Goal: Task Accomplishment & Management: Use online tool/utility

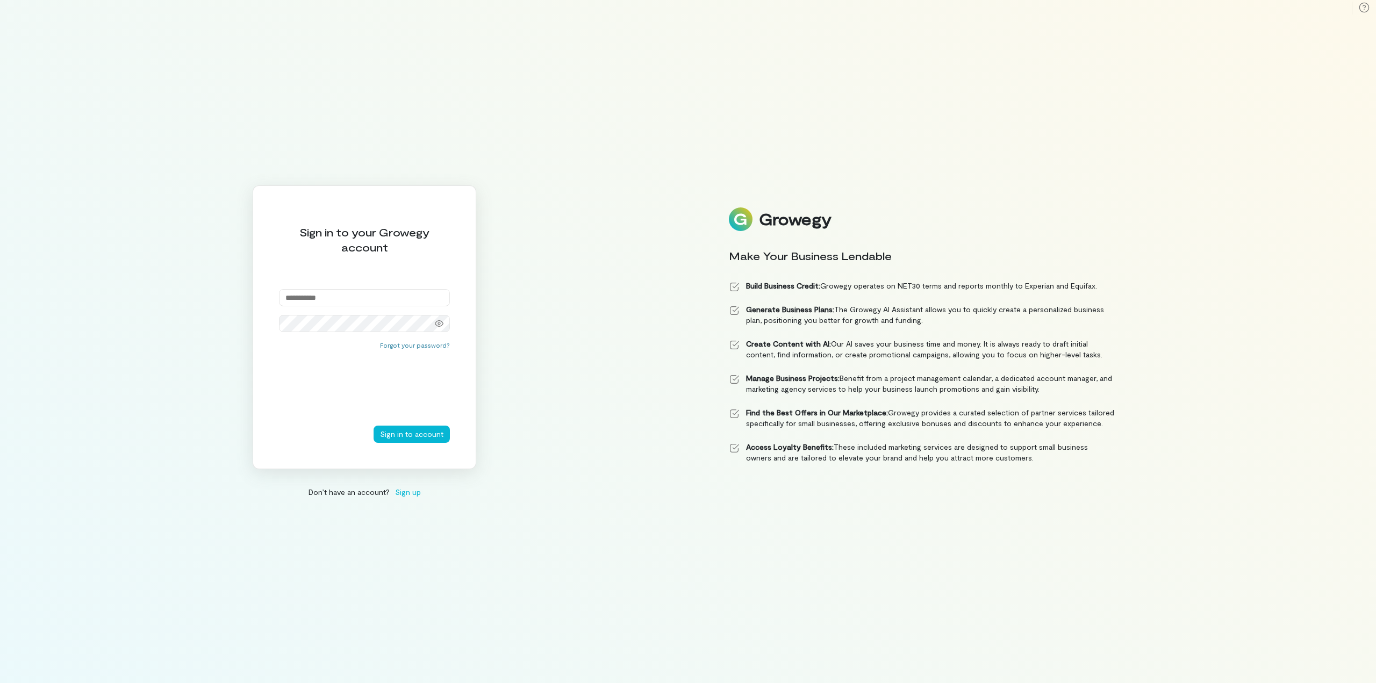
click at [368, 297] on input "email" at bounding box center [364, 297] width 171 height 17
paste input "**********"
type input "**********"
click at [396, 436] on button "Sign in to account" at bounding box center [412, 434] width 76 height 17
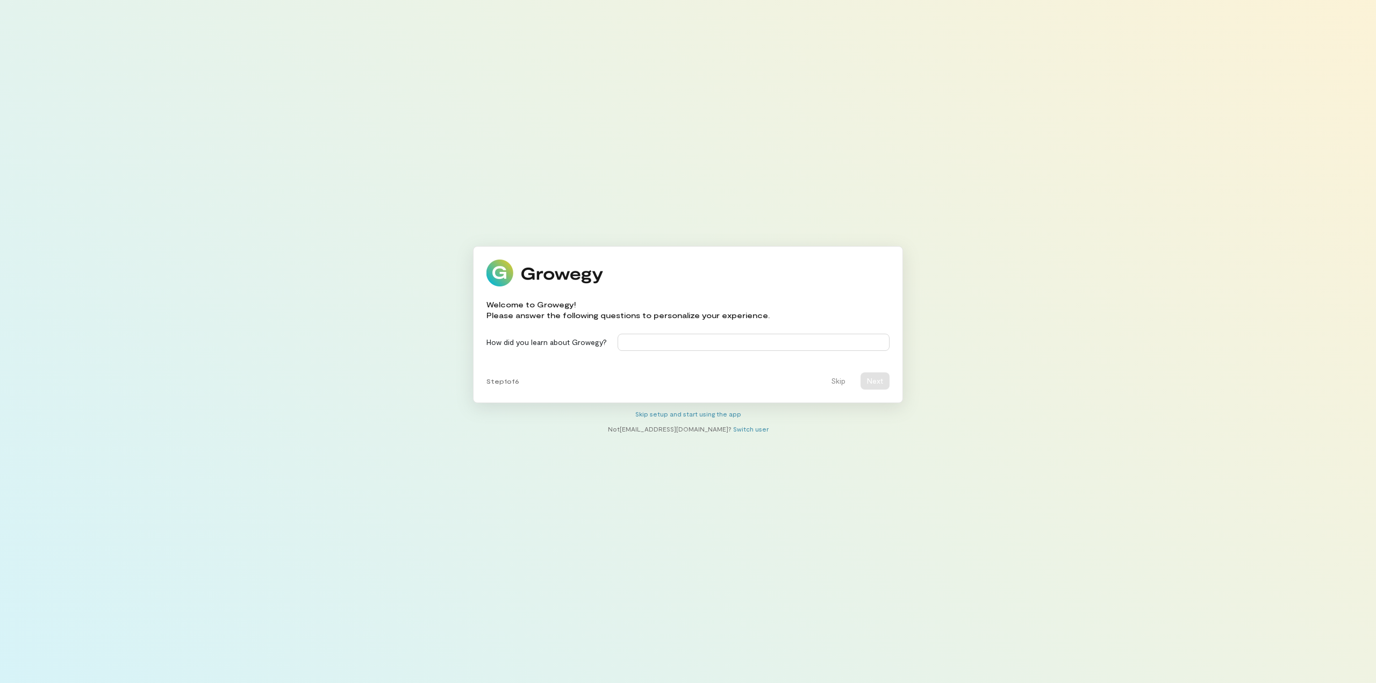
click at [701, 343] on input at bounding box center [754, 342] width 272 height 17
type input "***"
click at [880, 379] on button "Next" at bounding box center [875, 380] width 29 height 17
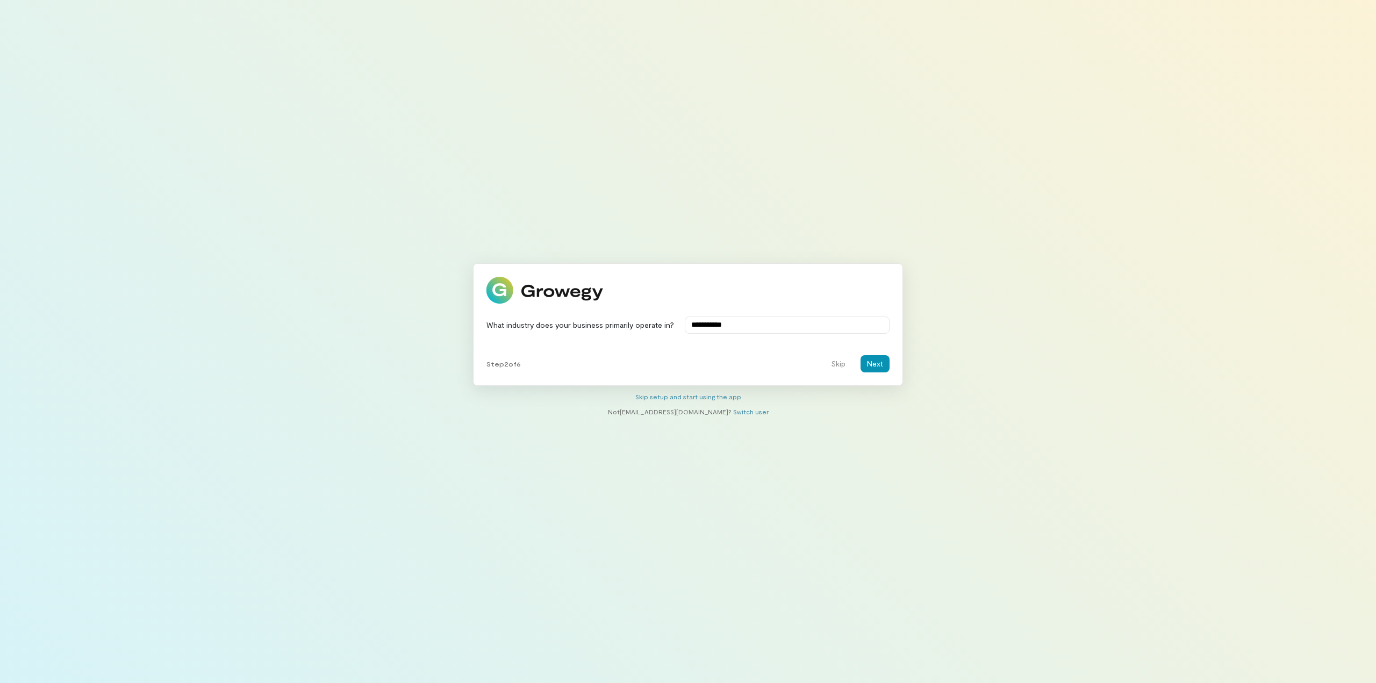
type input "**********"
click at [869, 359] on button "Next" at bounding box center [875, 363] width 29 height 17
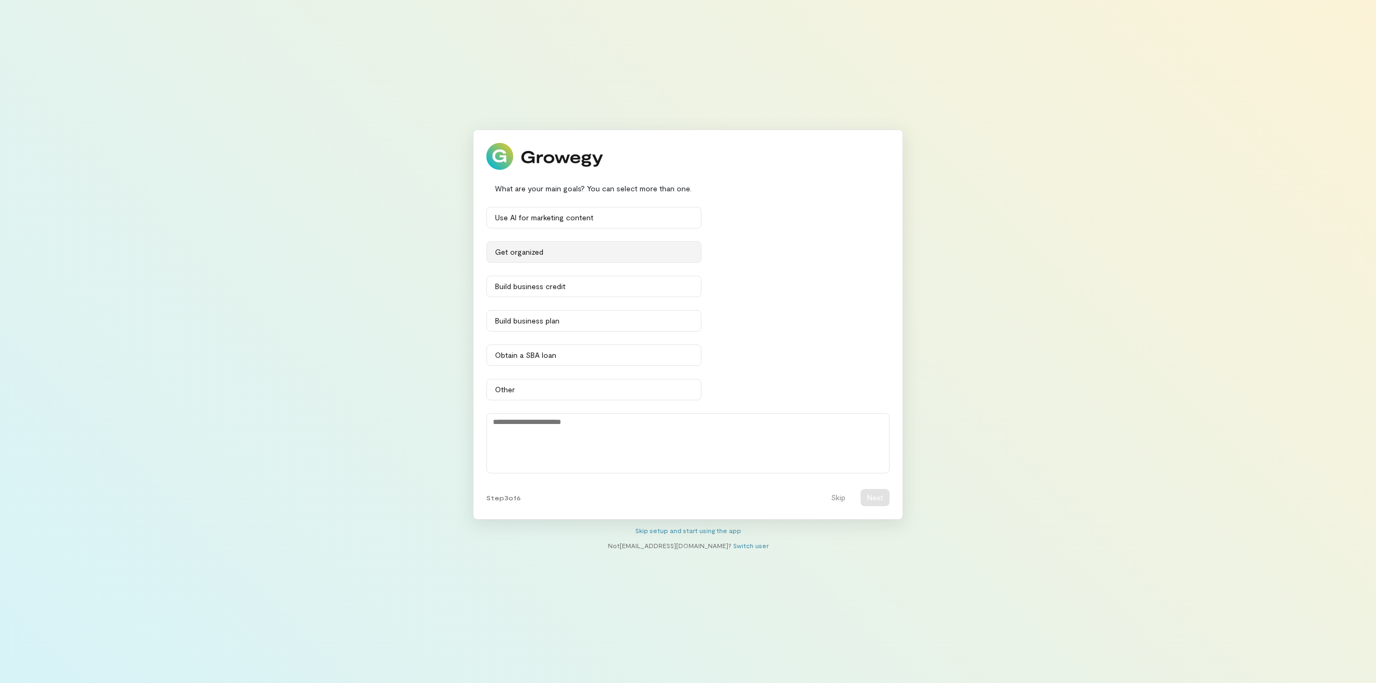
click at [666, 257] on button "Get organized" at bounding box center [593, 251] width 215 height 21
click at [655, 290] on div "Build business credit" at bounding box center [594, 286] width 198 height 11
click at [638, 320] on div "Build business plan" at bounding box center [594, 321] width 198 height 11
click at [643, 351] on div "Obtain a SBA loan" at bounding box center [594, 355] width 198 height 11
click at [665, 213] on div "Use AI for marketing content" at bounding box center [594, 217] width 198 height 11
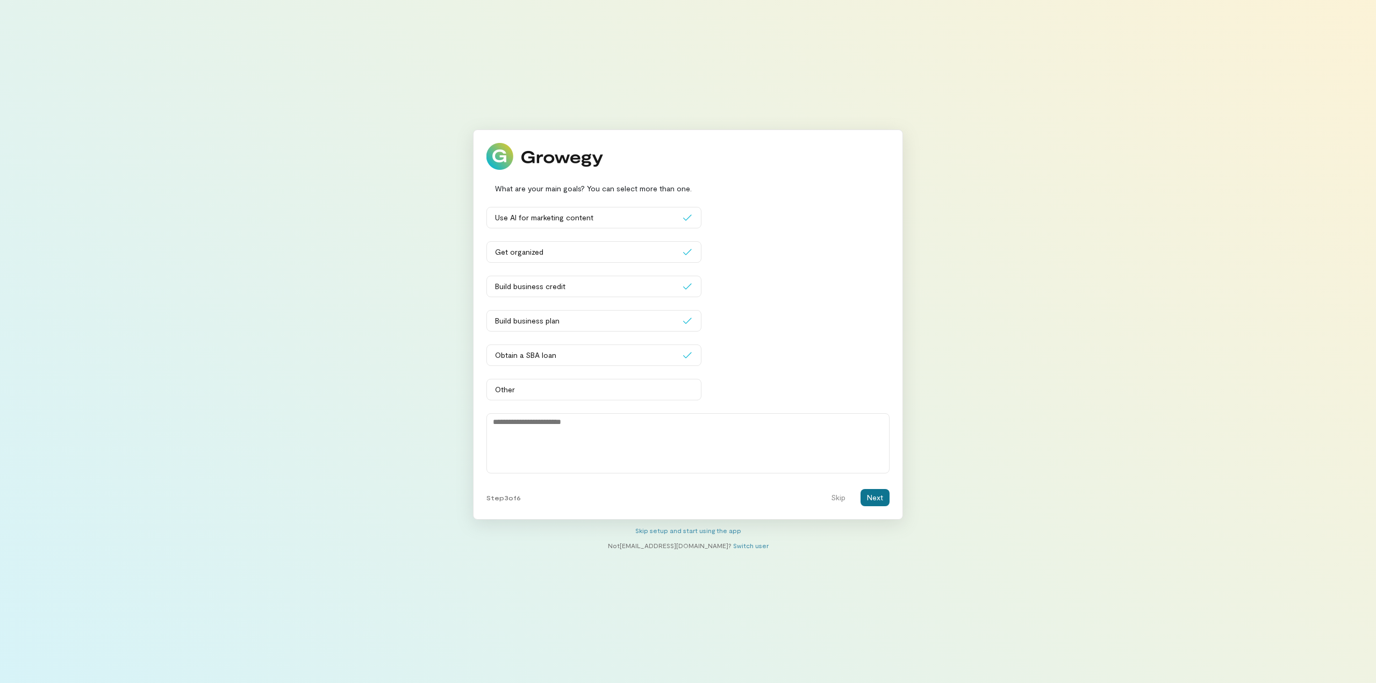
click at [876, 501] on button "Next" at bounding box center [875, 497] width 29 height 17
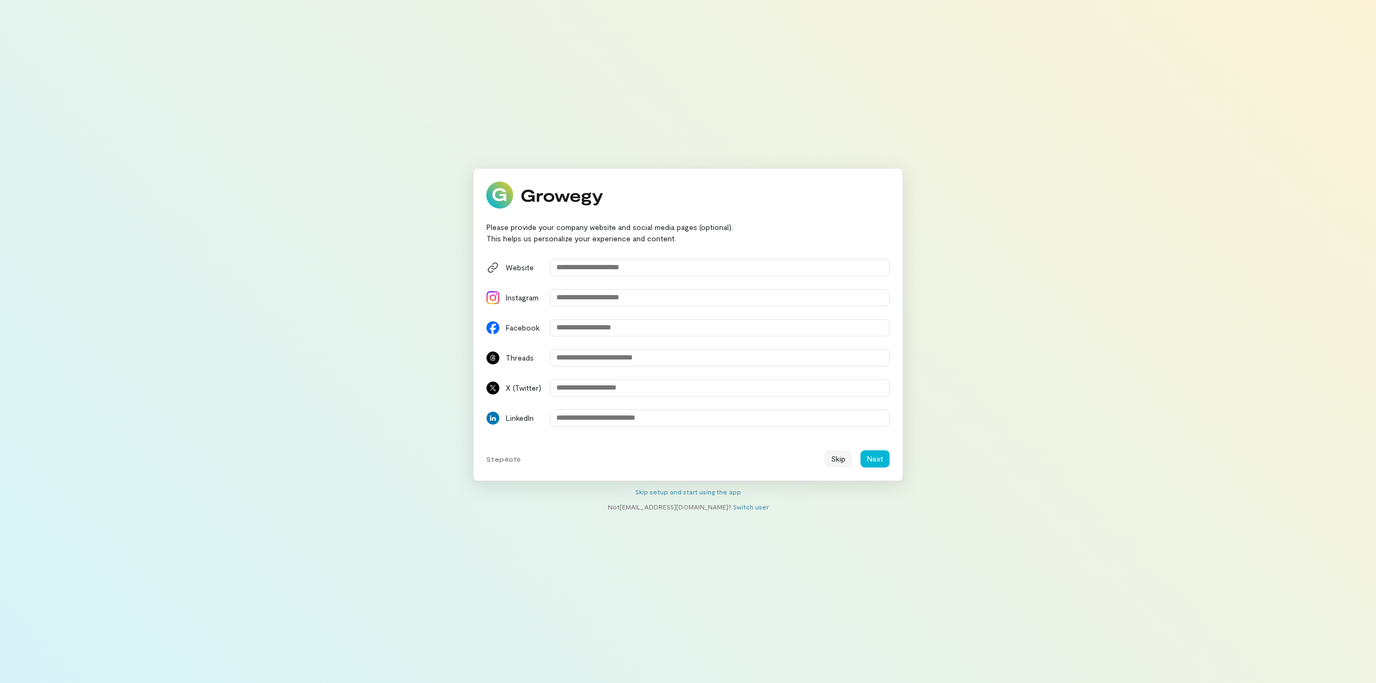
click at [829, 460] on button "Skip" at bounding box center [837, 458] width 27 height 17
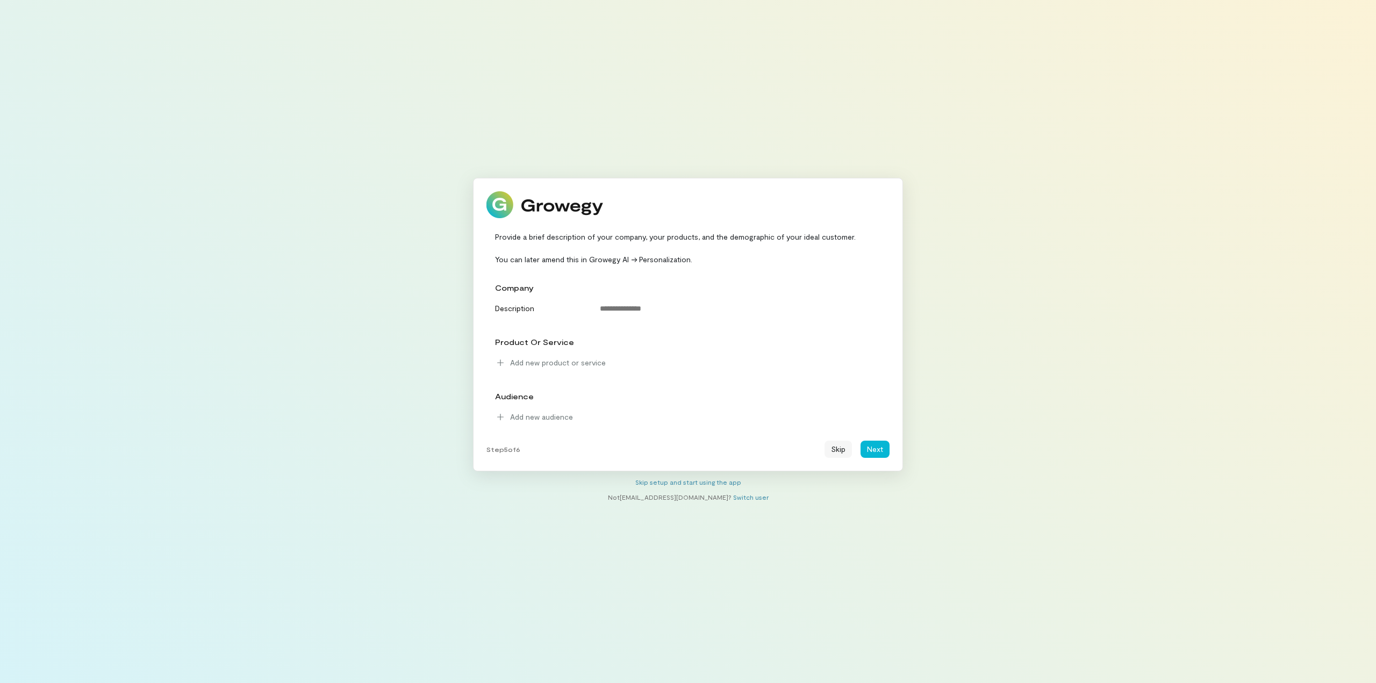
click at [834, 450] on button "Skip" at bounding box center [837, 449] width 27 height 17
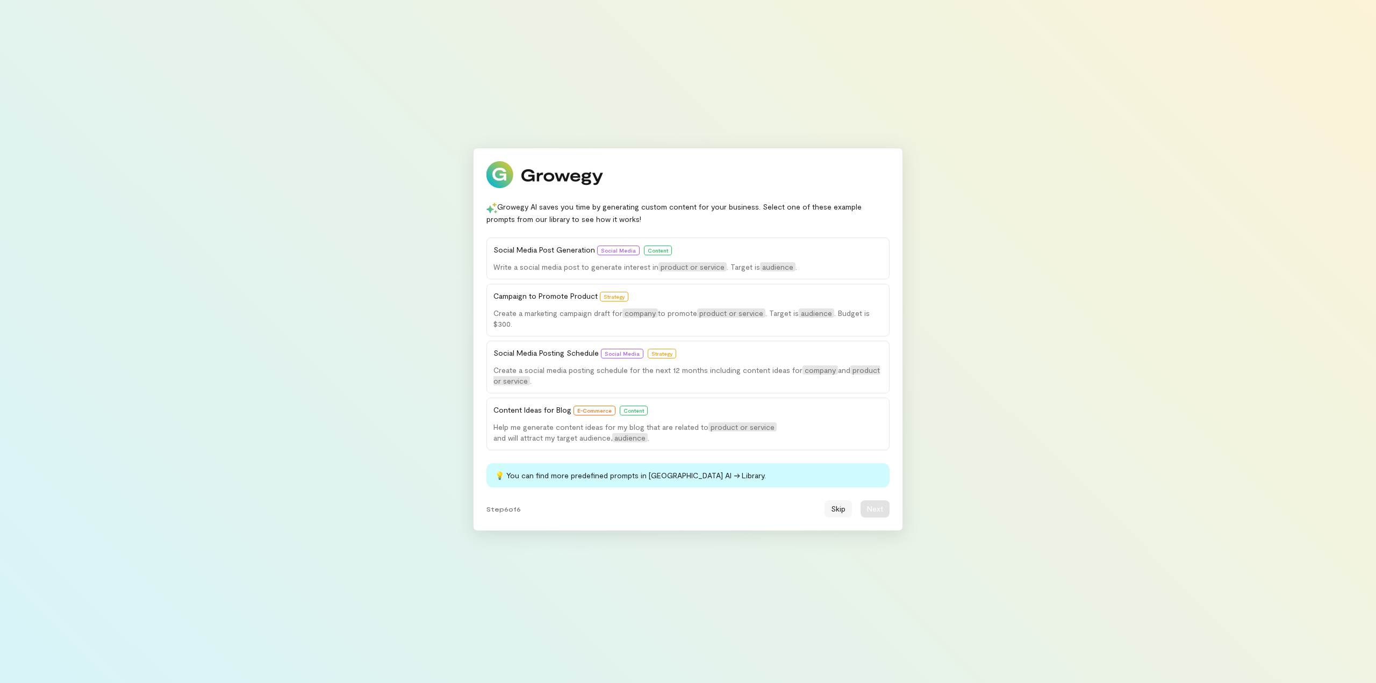
click at [837, 508] on button "Skip" at bounding box center [837, 508] width 27 height 17
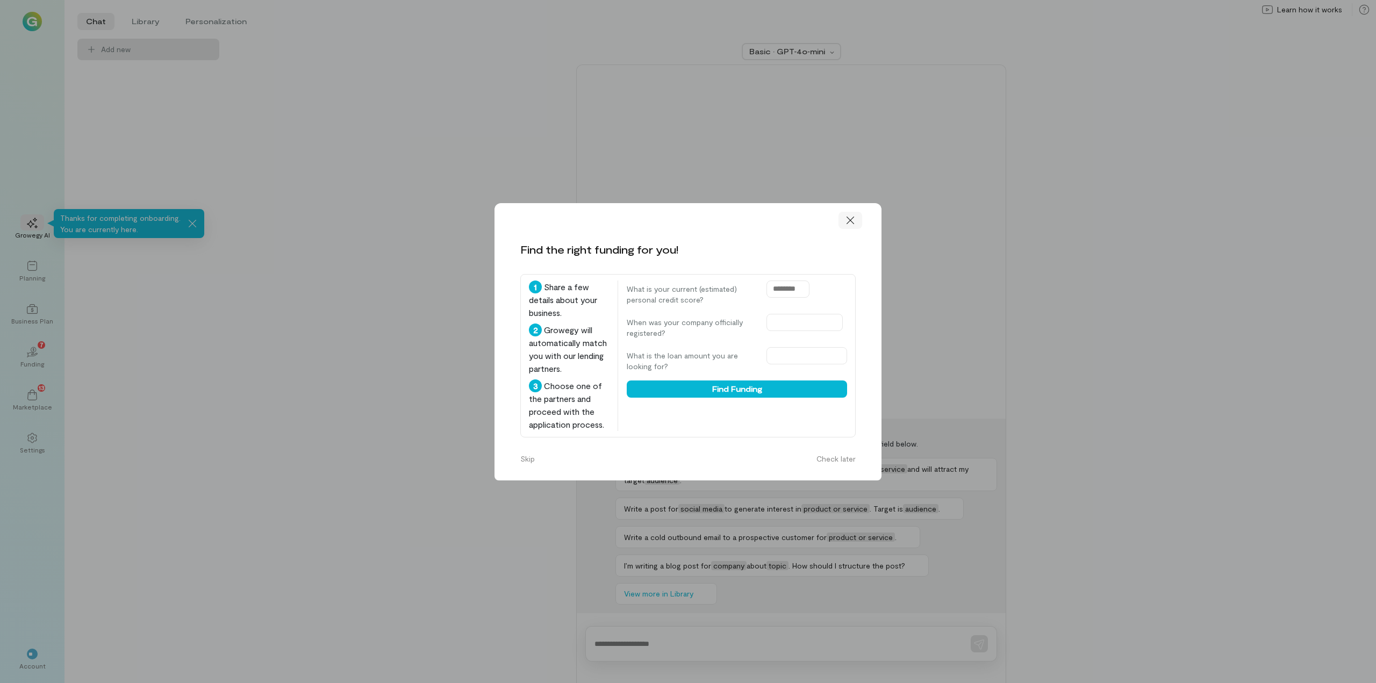
click at [846, 213] on div at bounding box center [850, 220] width 24 height 17
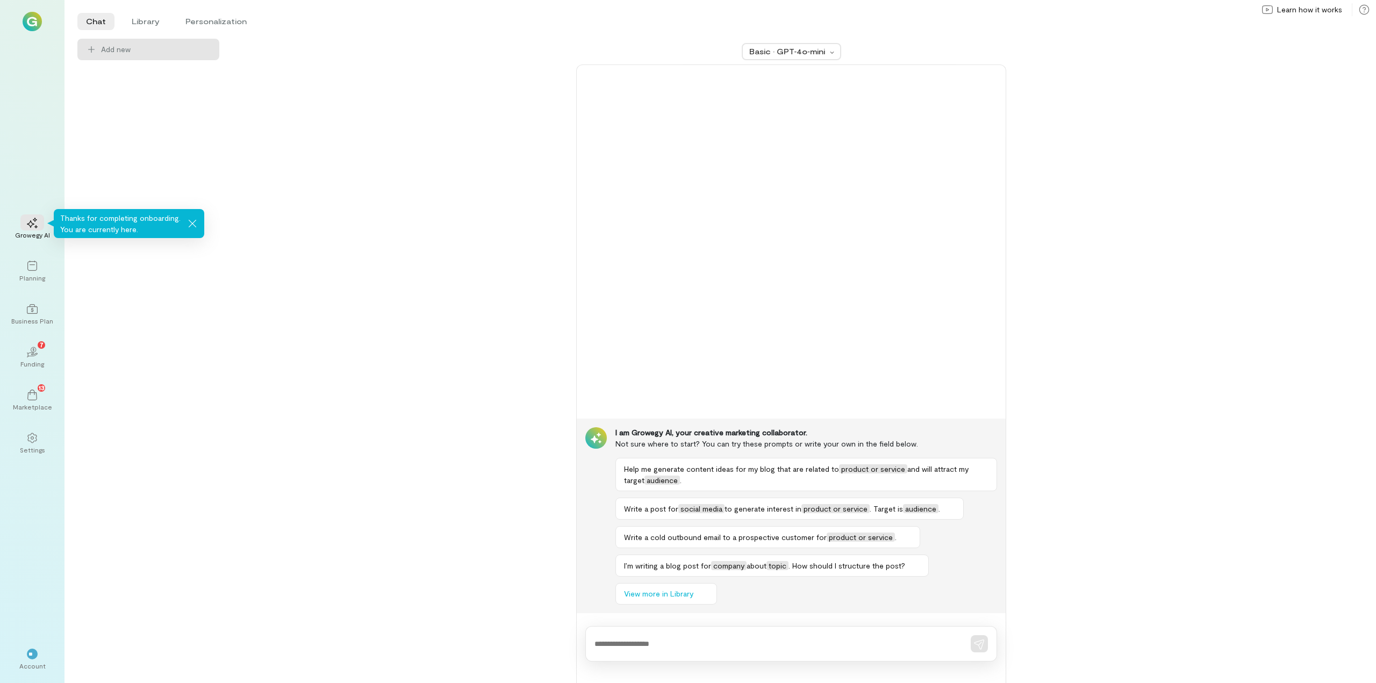
click at [363, 391] on div "Basic · GPT‑4o‑mini I am Growegy AI, your creative marketing collaborator. Not …" at bounding box center [791, 361] width 1118 height 644
click at [46, 441] on div "Settings" at bounding box center [32, 443] width 39 height 39
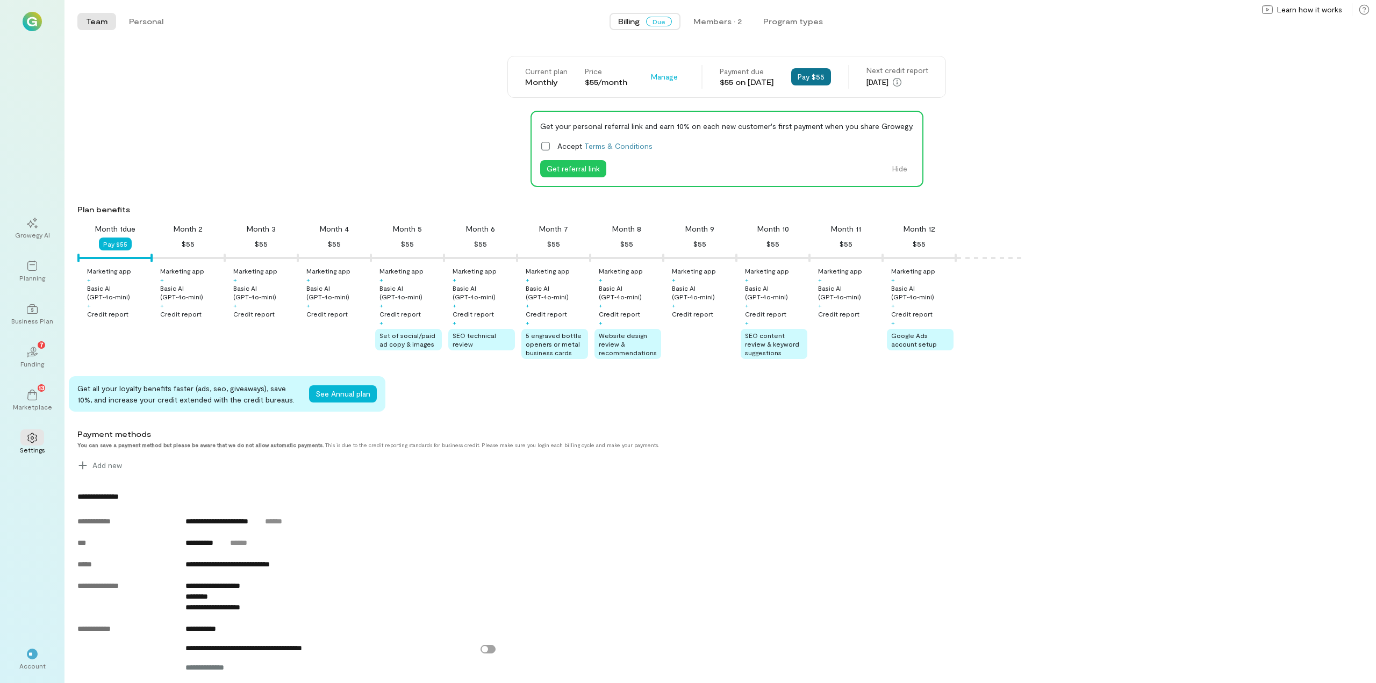
click at [831, 78] on button "Pay $55" at bounding box center [811, 76] width 40 height 17
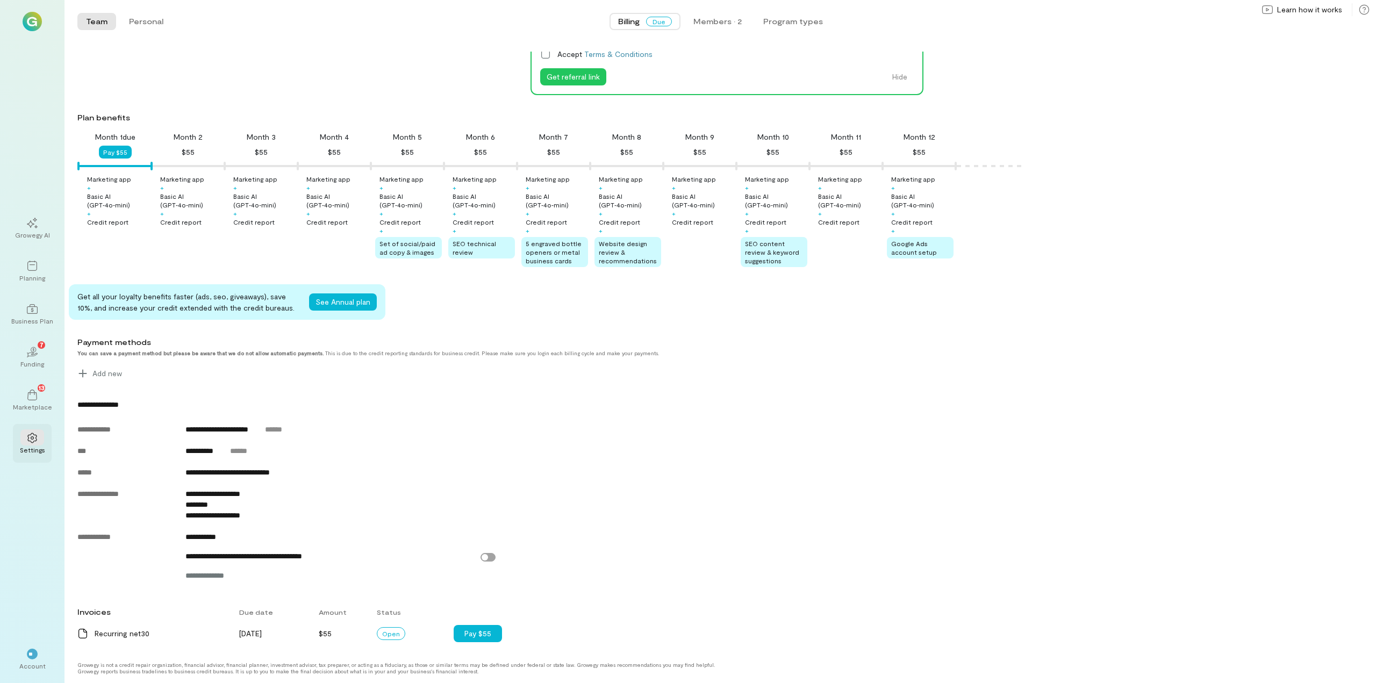
click at [33, 447] on div "Settings" at bounding box center [32, 450] width 25 height 9
click at [39, 655] on div "**" at bounding box center [32, 654] width 24 height 16
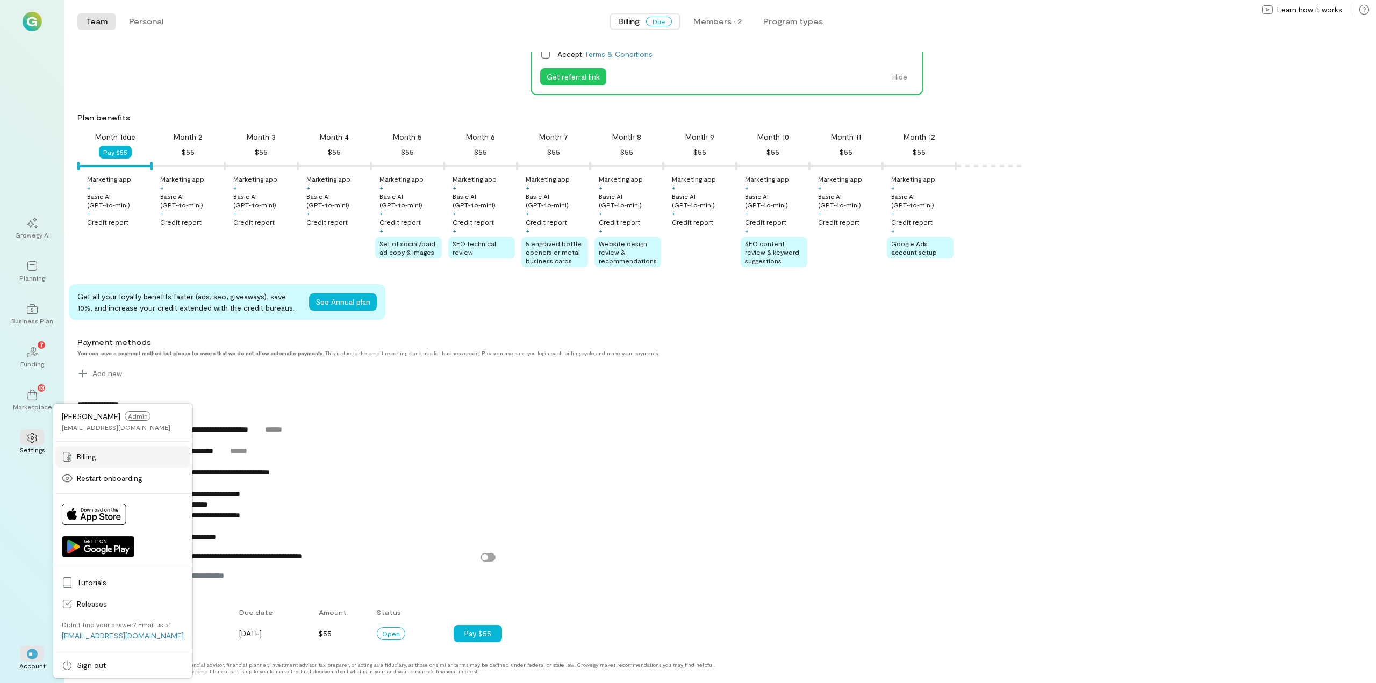
click at [112, 451] on span "Billing" at bounding box center [130, 456] width 107 height 11
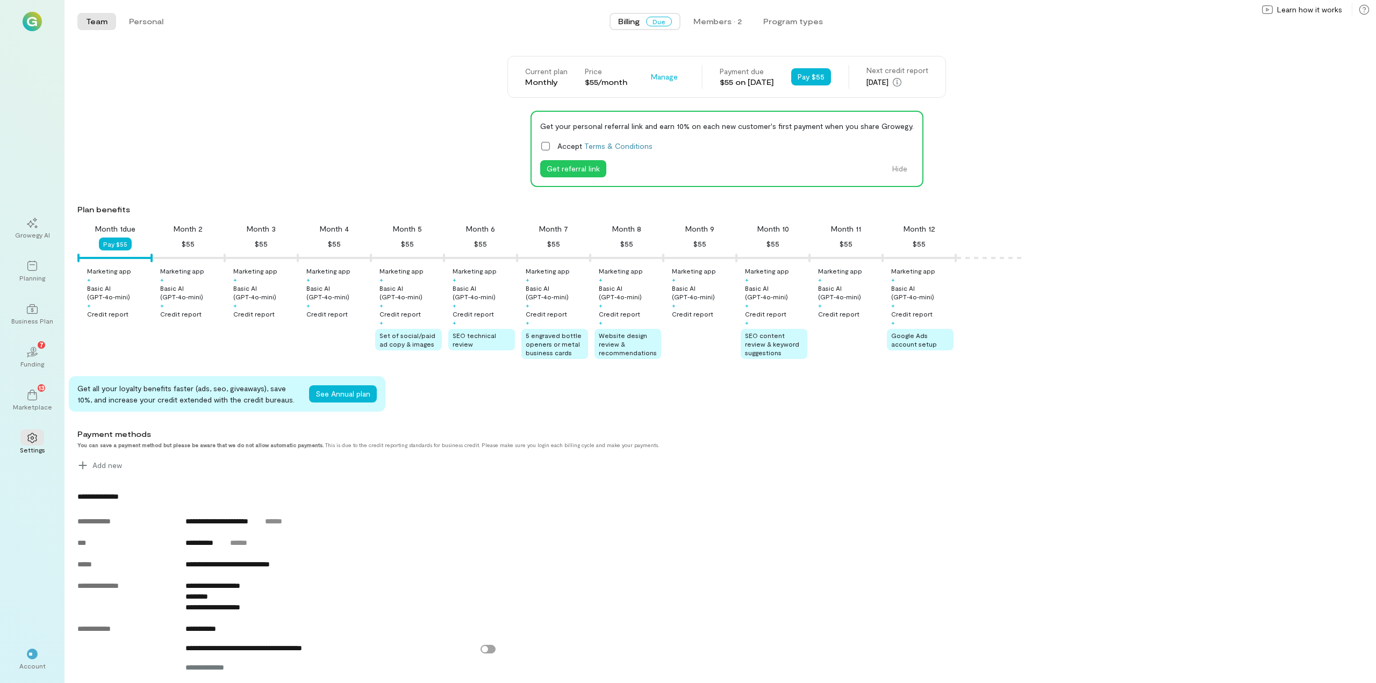
click at [659, 20] on span "Due" at bounding box center [659, 22] width 26 height 10
click at [37, 272] on div at bounding box center [32, 265] width 24 height 16
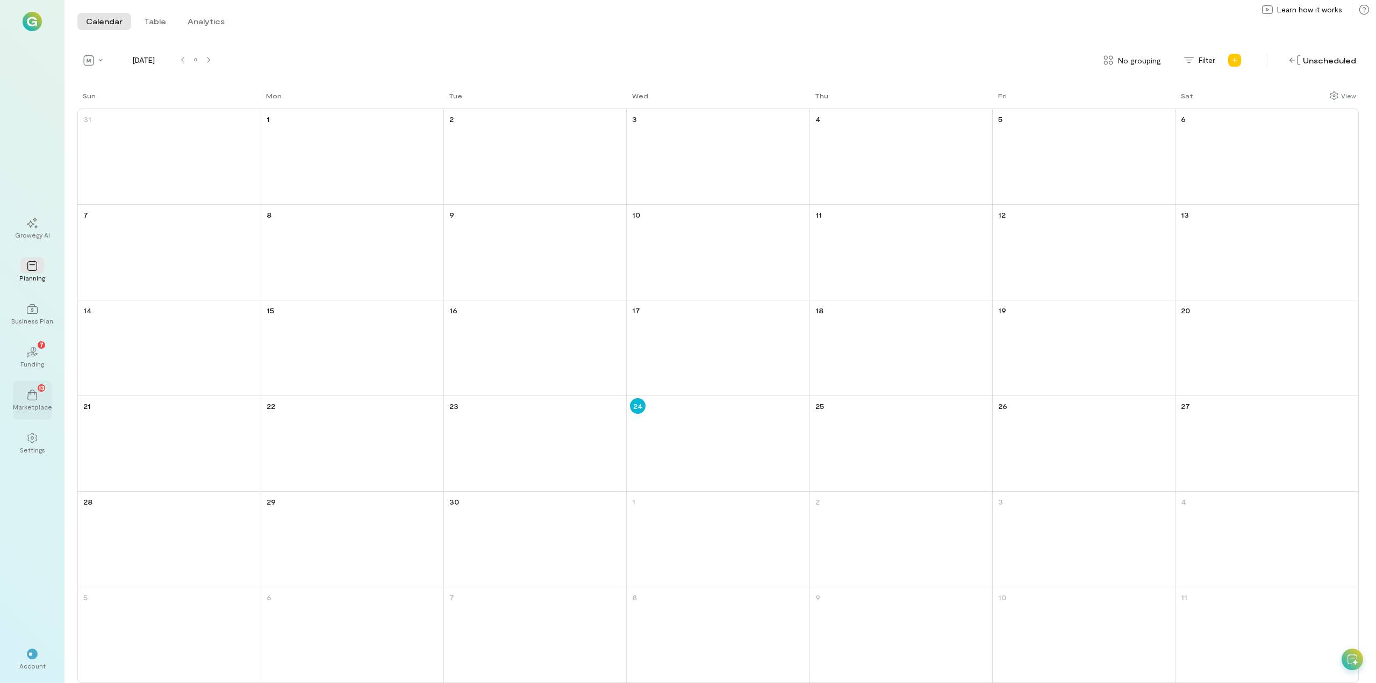
click at [34, 403] on div "Marketplace" at bounding box center [32, 407] width 39 height 9
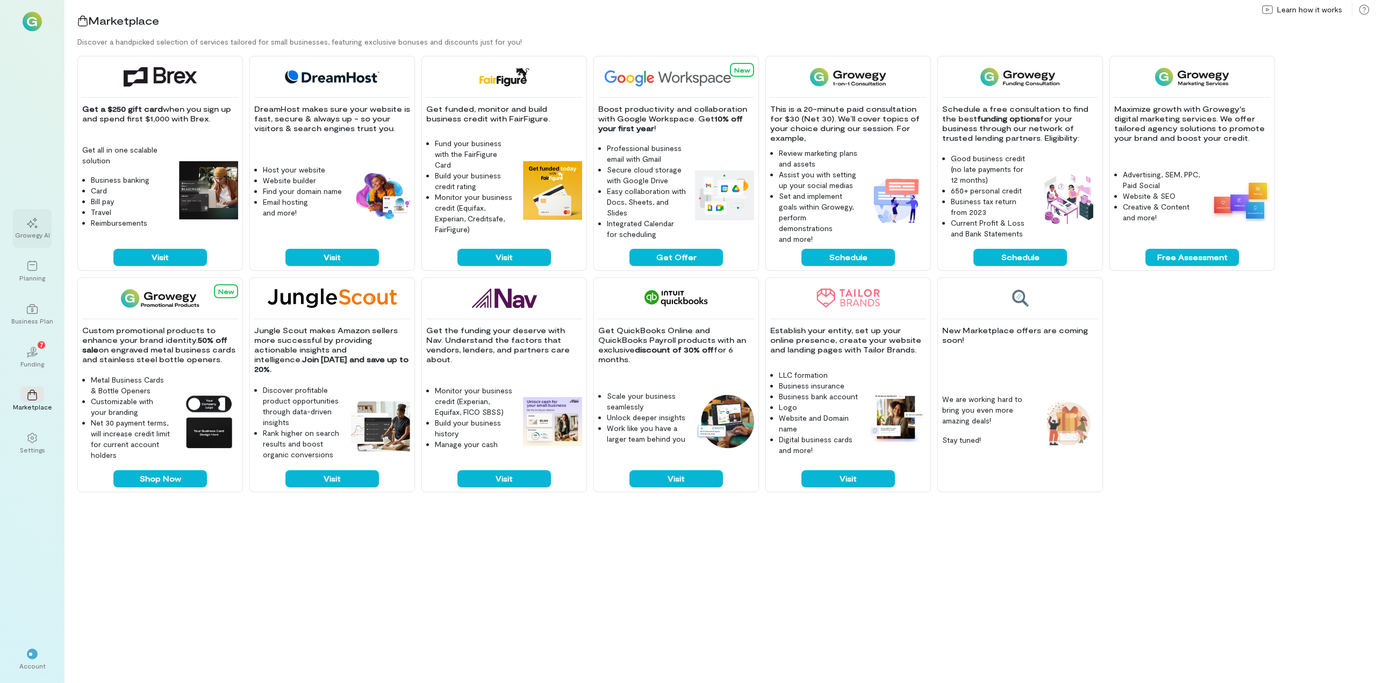
click at [34, 225] on icon at bounding box center [32, 223] width 11 height 11
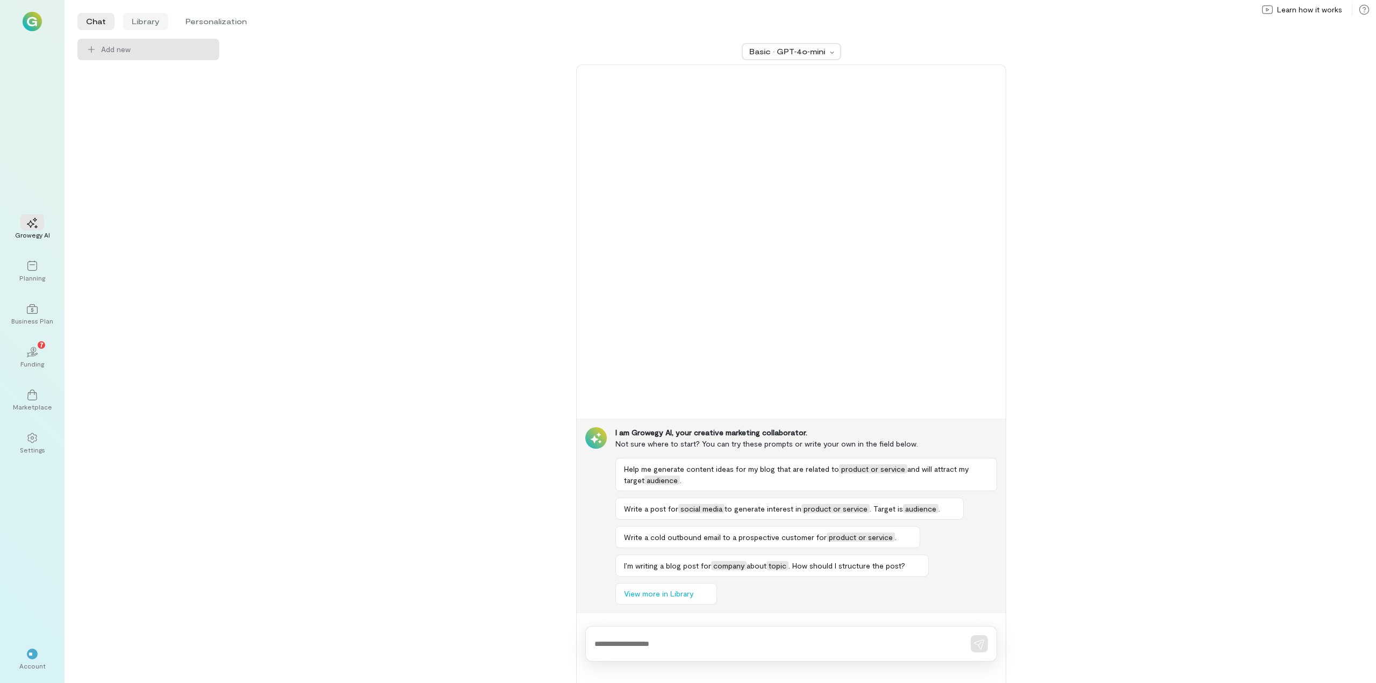
click at [135, 15] on li "Library" at bounding box center [145, 21] width 45 height 17
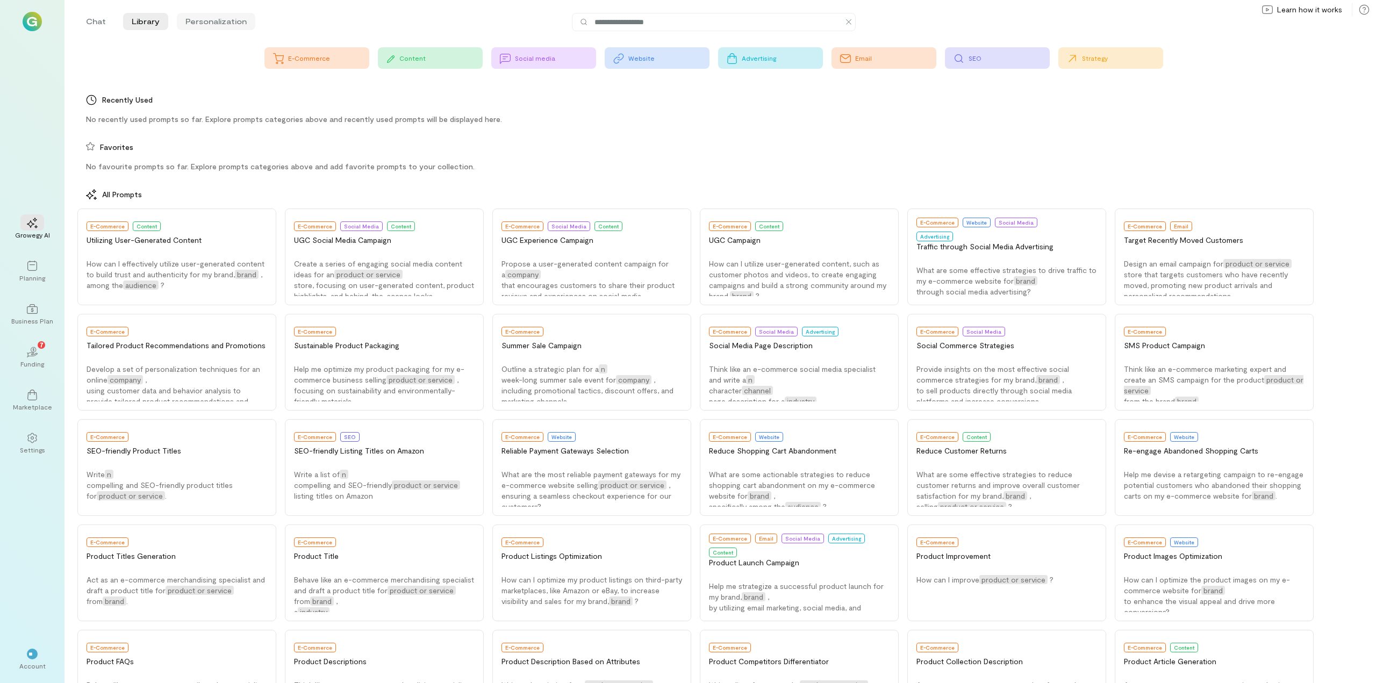
click at [209, 19] on li "Personalization" at bounding box center [216, 21] width 78 height 17
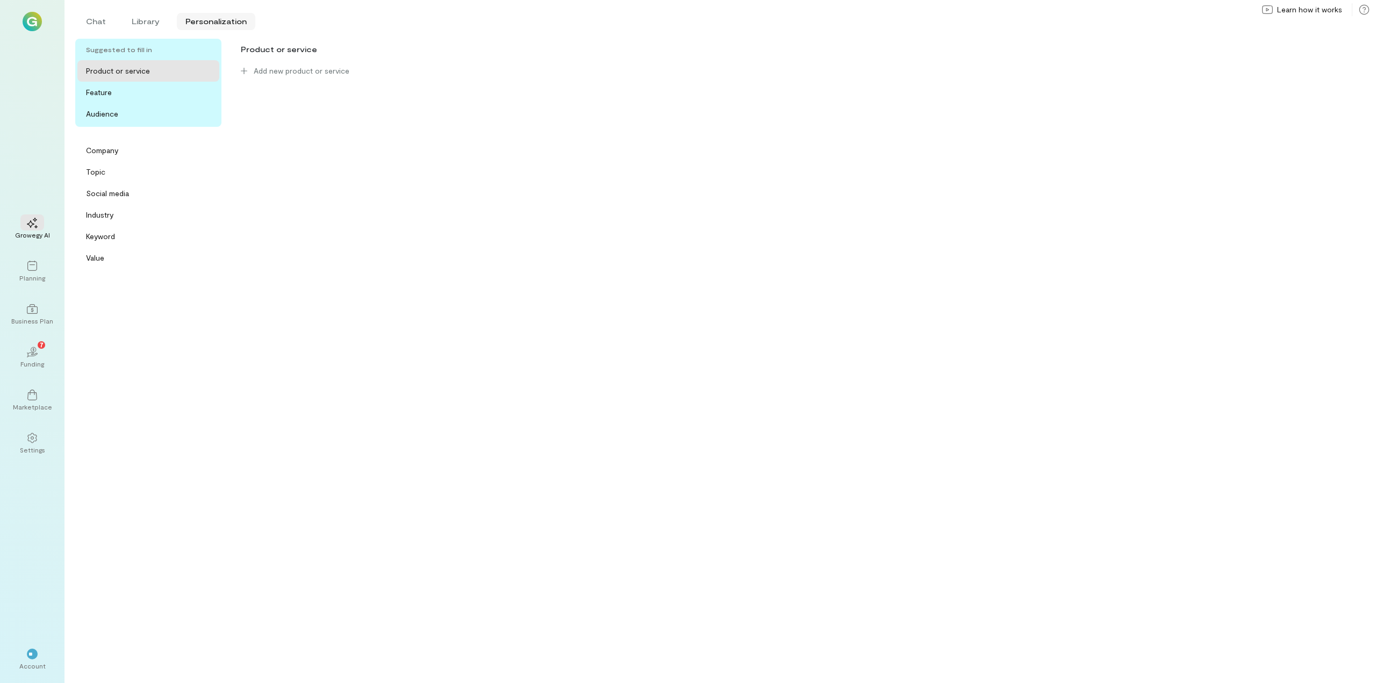
click at [209, 19] on li "Personalization" at bounding box center [216, 21] width 78 height 17
click at [142, 22] on li "Library" at bounding box center [145, 21] width 45 height 17
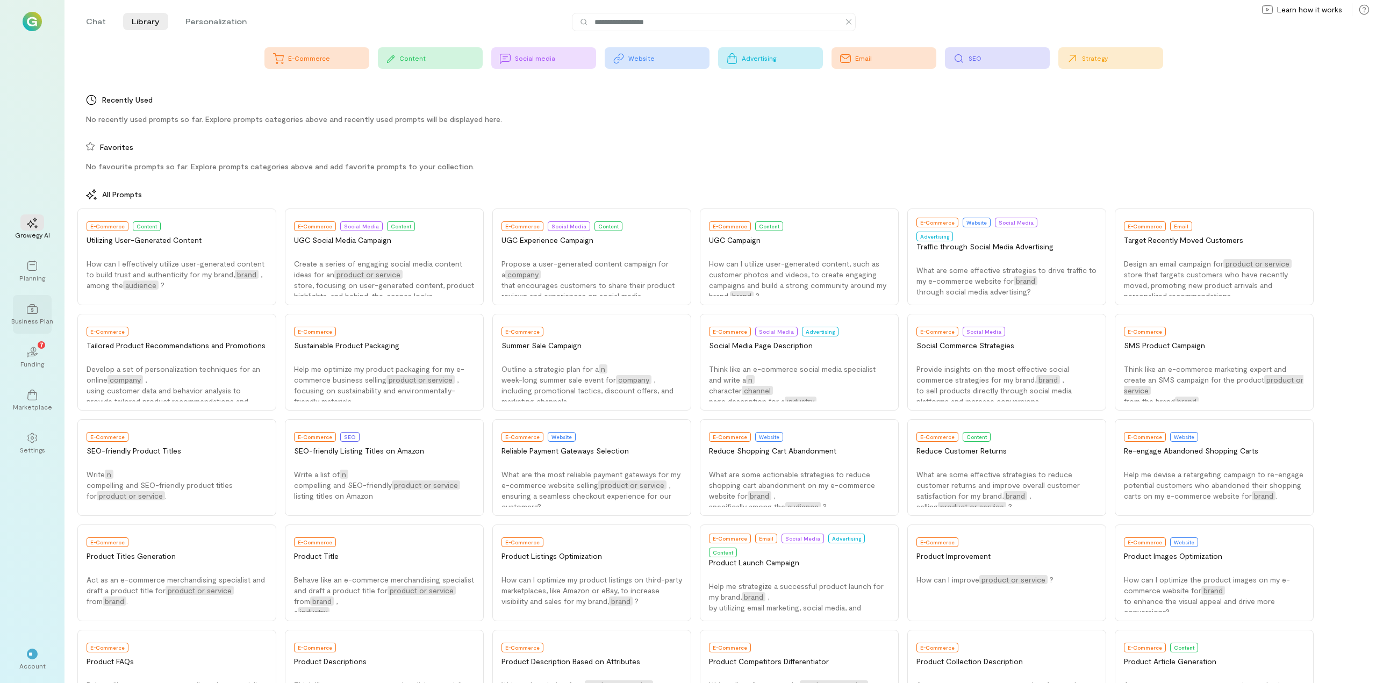
click at [29, 322] on div "Business Plan" at bounding box center [32, 321] width 42 height 9
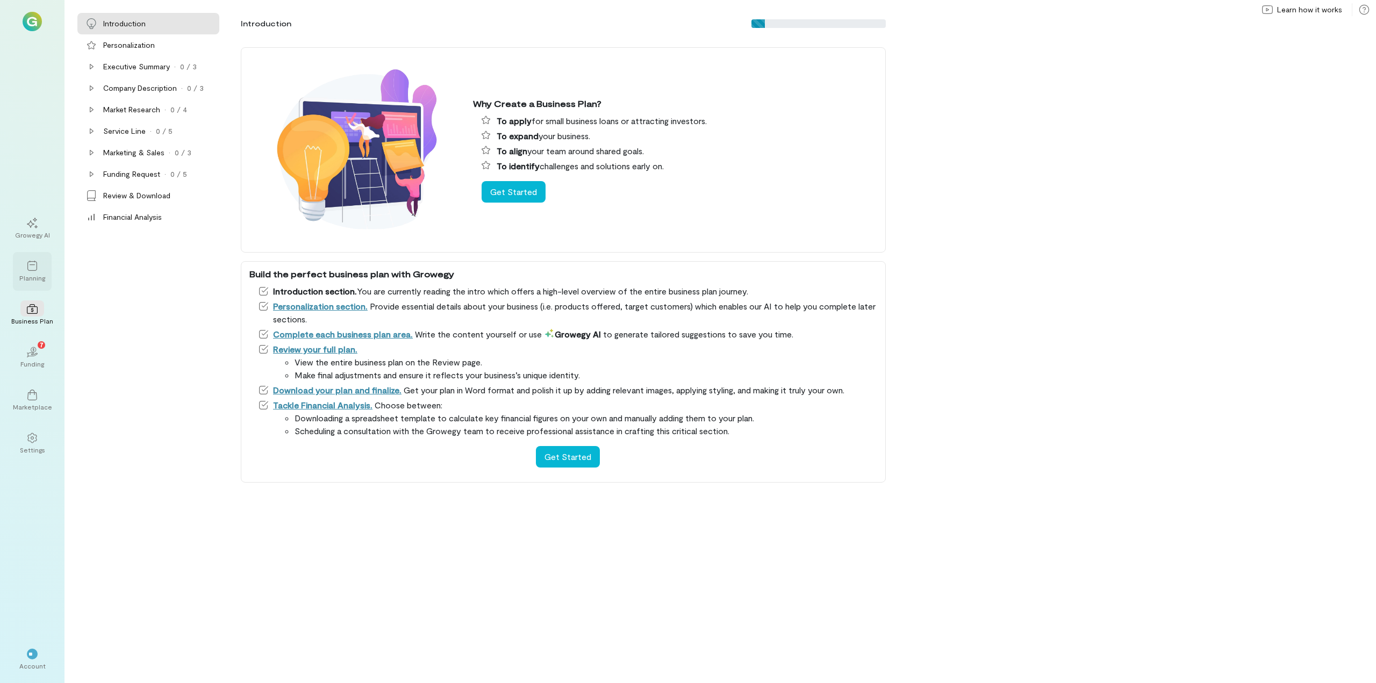
click at [34, 267] on icon at bounding box center [32, 266] width 11 height 11
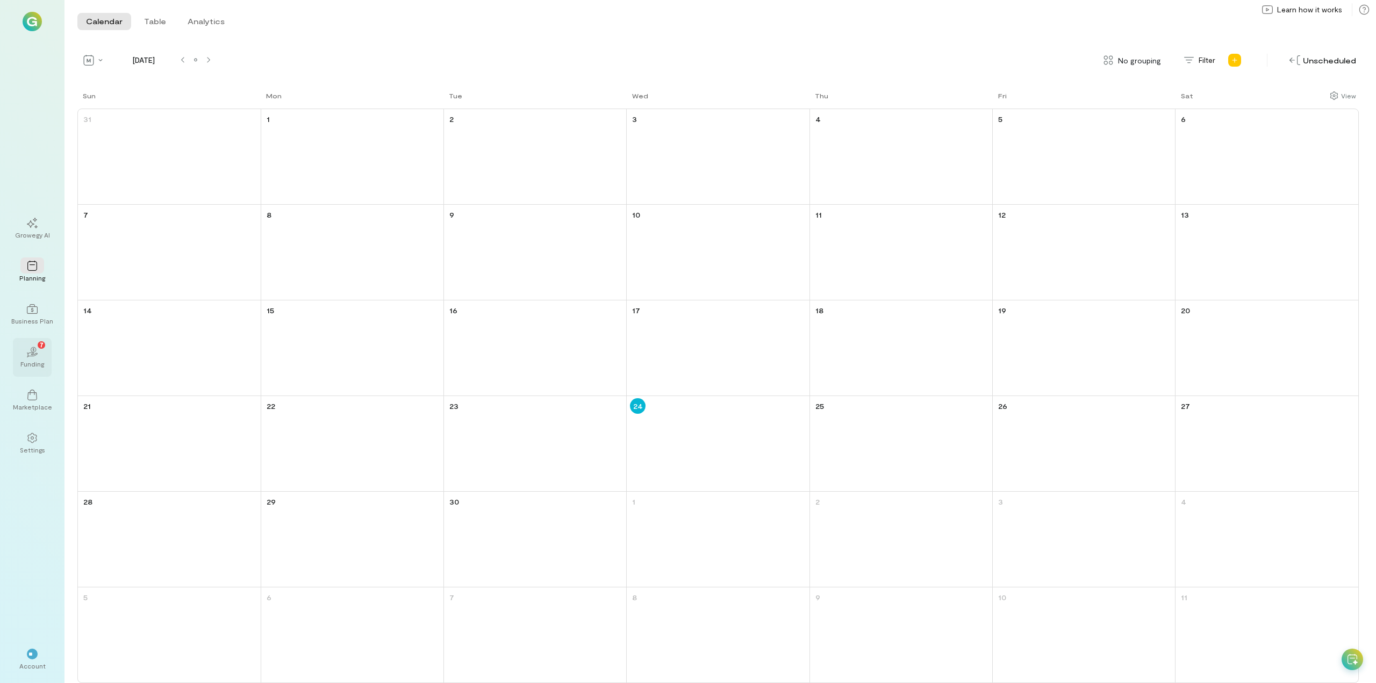
click at [37, 362] on div "Funding" at bounding box center [32, 364] width 24 height 9
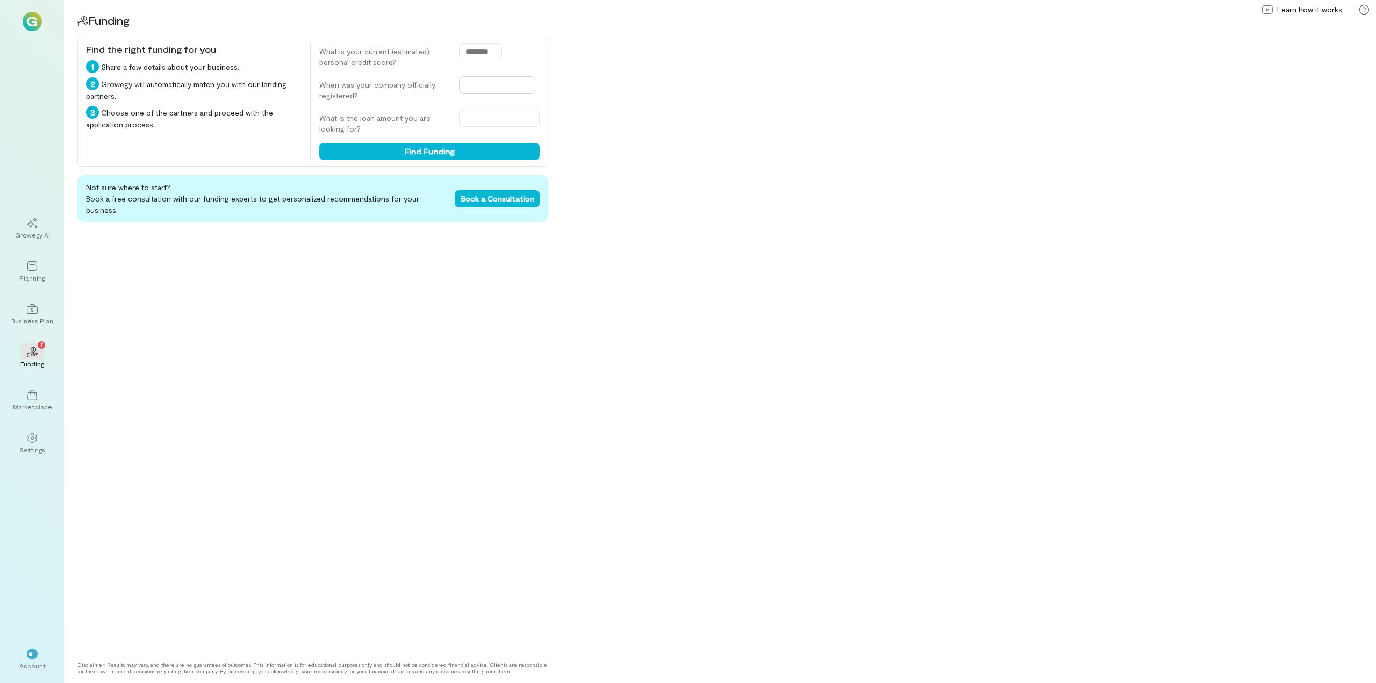
click at [479, 83] on input "text" at bounding box center [497, 84] width 76 height 17
click at [511, 155] on div "Aug" at bounding box center [516, 154] width 34 height 11
type input "**********"
click at [504, 118] on input "text" at bounding box center [499, 118] width 81 height 17
type input "*****"
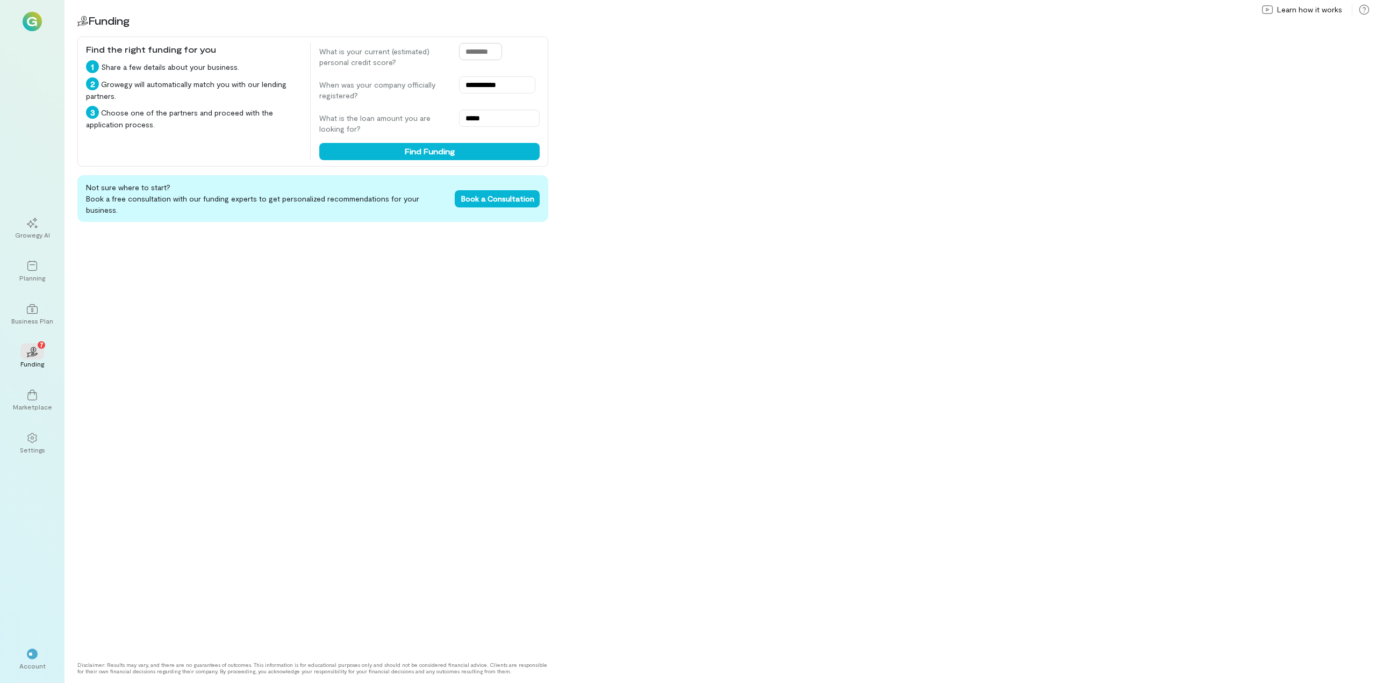
click at [461, 49] on input "text" at bounding box center [480, 51] width 43 height 17
type input "***"
click at [356, 212] on div "Not sure where to start? Book a free consultation with our funding experts to g…" at bounding box center [312, 414] width 471 height 478
click at [405, 150] on button "Find Funding" at bounding box center [429, 151] width 220 height 17
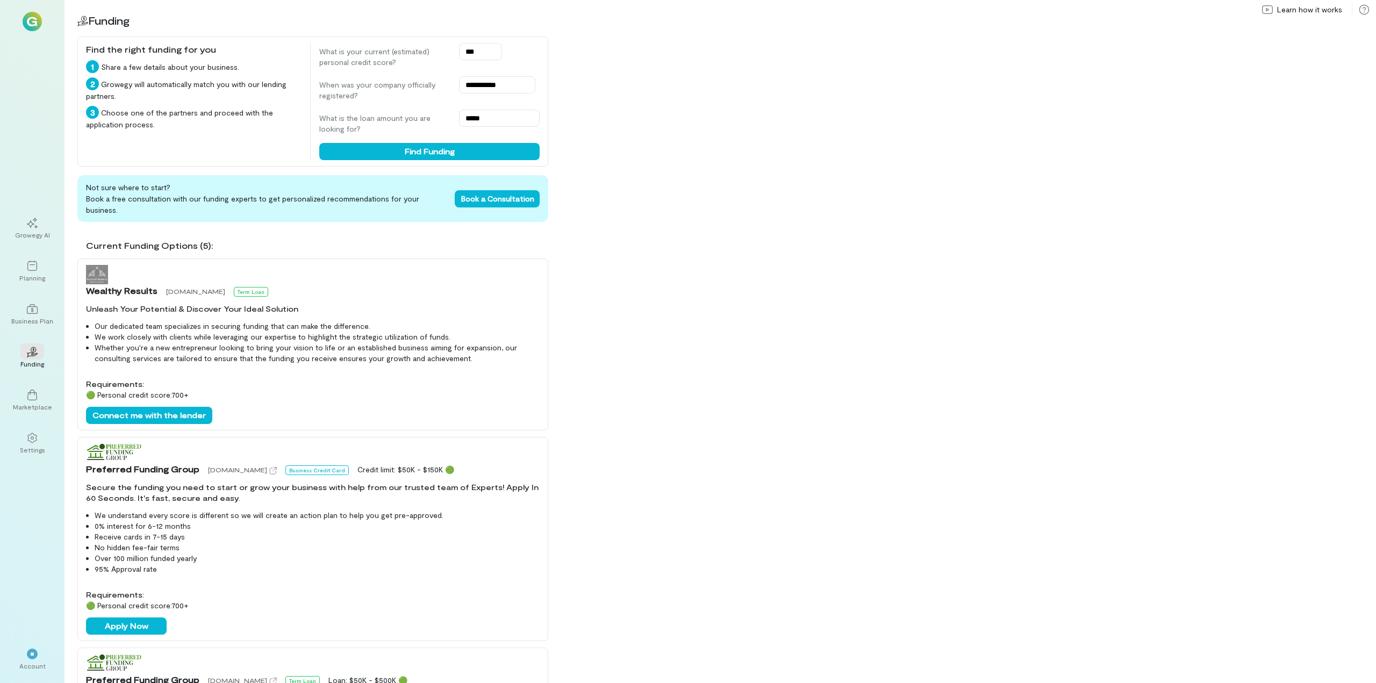
click at [886, 399] on div "**********" at bounding box center [719, 341] width 1311 height 683
click at [37, 245] on div "Growegy AI" at bounding box center [32, 228] width 39 height 39
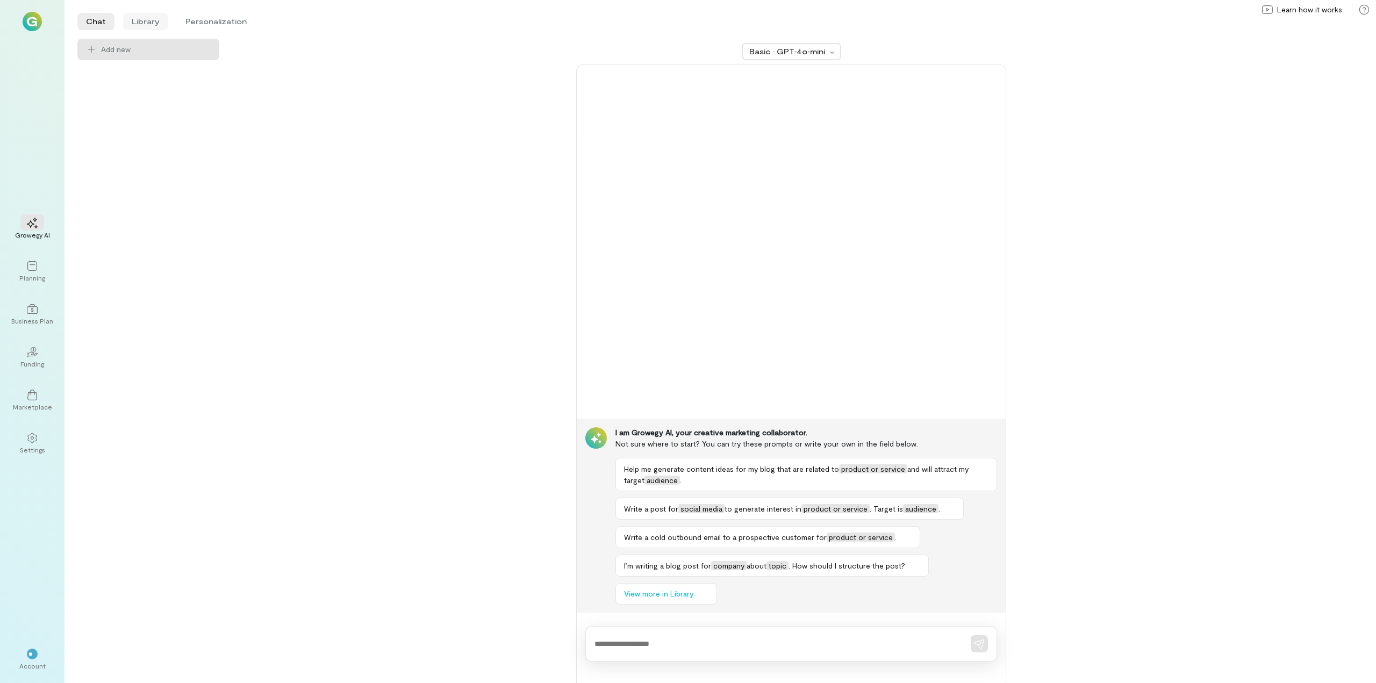
click at [141, 20] on li "Library" at bounding box center [145, 21] width 45 height 17
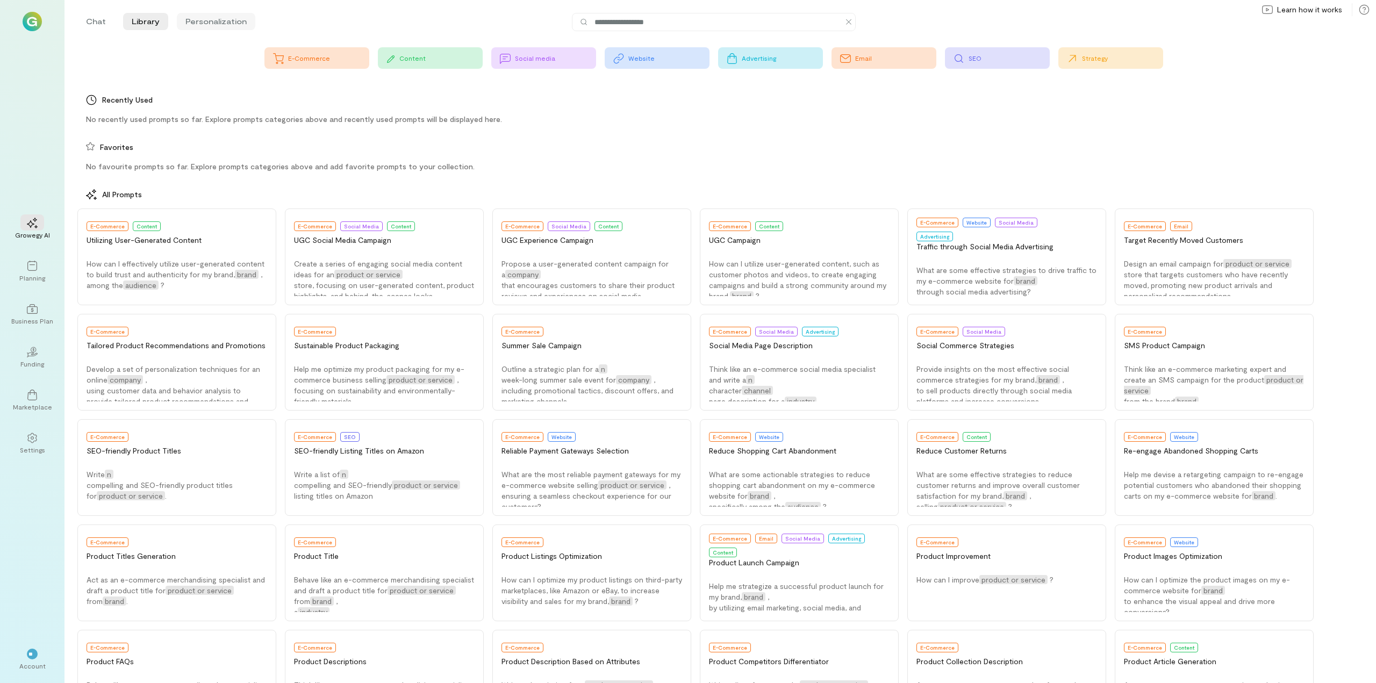
click at [195, 18] on li "Personalization" at bounding box center [216, 21] width 78 height 17
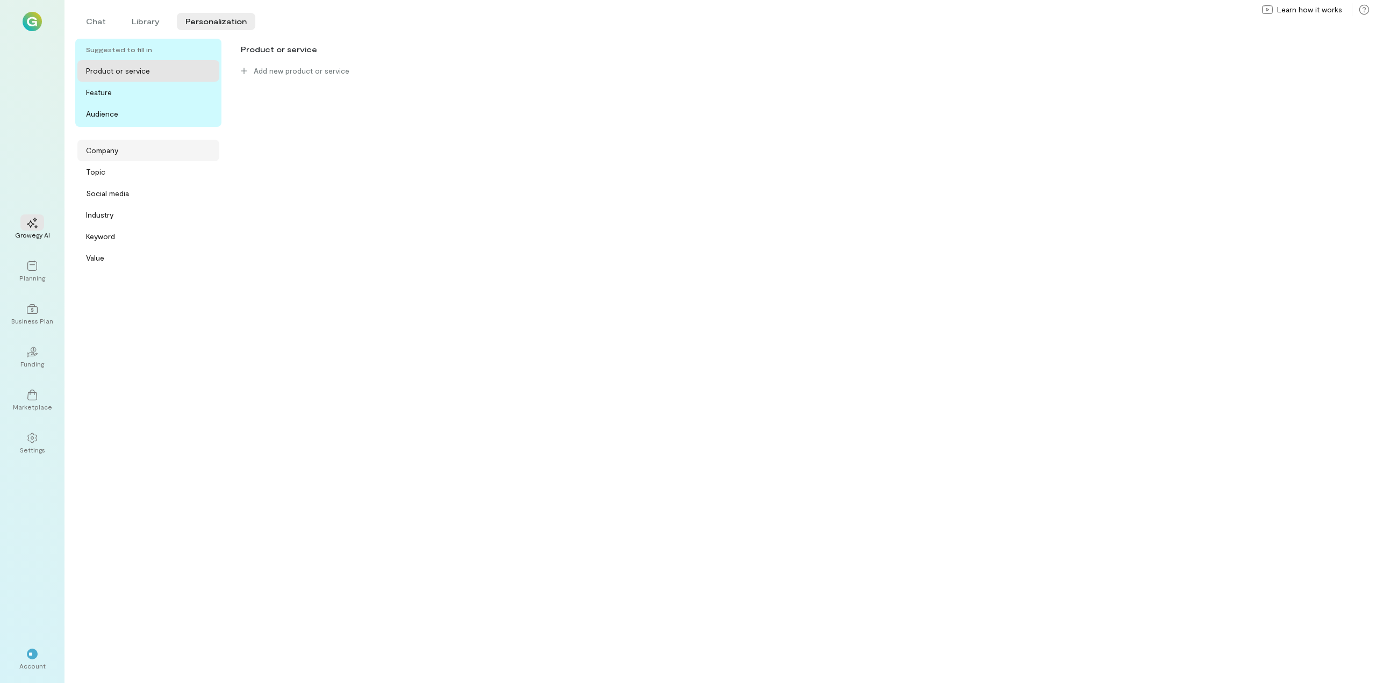
click at [171, 156] on div "Company" at bounding box center [148, 150] width 142 height 21
click at [191, 172] on div "Topic" at bounding box center [151, 172] width 131 height 11
click at [162, 193] on div "Social media" at bounding box center [151, 193] width 131 height 11
click at [159, 212] on div "Industry" at bounding box center [151, 215] width 131 height 11
click at [150, 241] on div "Keyword" at bounding box center [151, 236] width 131 height 11
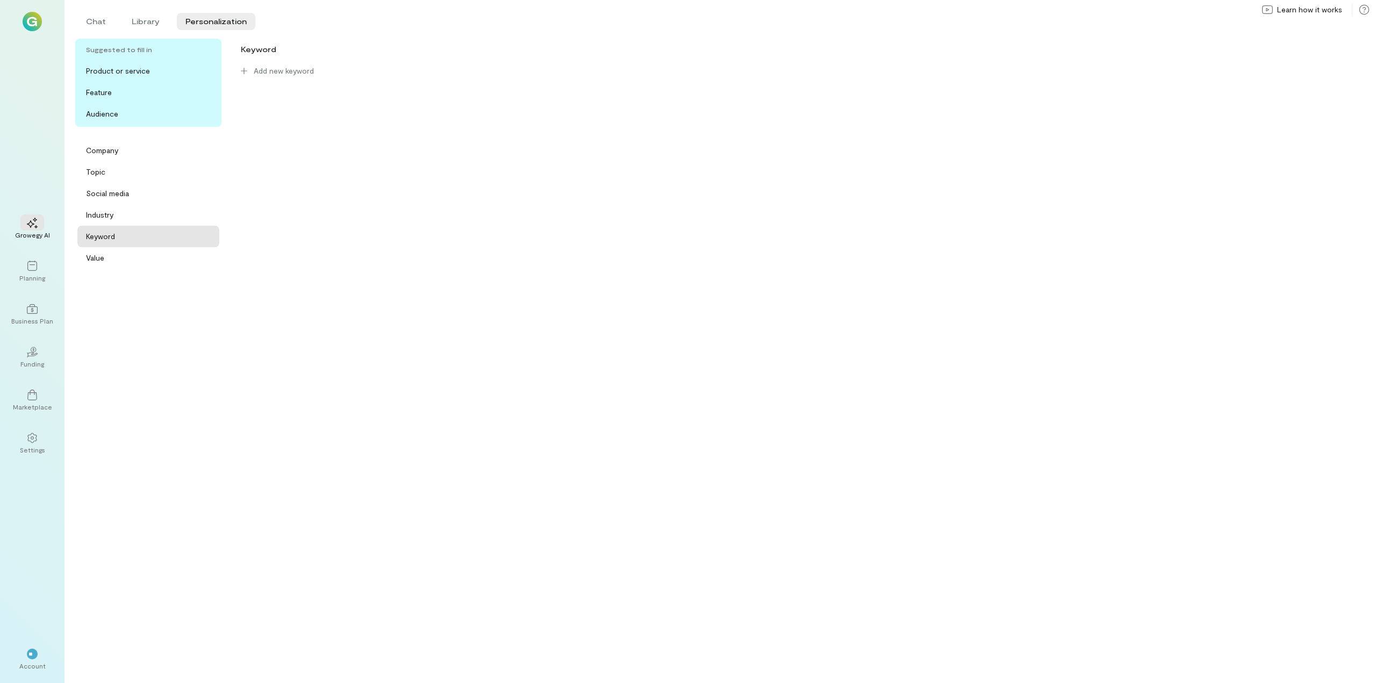
click at [148, 269] on div "Suggested to fill in Product or service Feature Audience Company Topic Social m…" at bounding box center [148, 357] width 146 height 636
click at [148, 257] on div "Value" at bounding box center [151, 258] width 131 height 11
click at [164, 168] on div "Topic" at bounding box center [151, 172] width 131 height 11
click at [181, 68] on div "Product or service" at bounding box center [151, 71] width 131 height 11
click at [30, 25] on img at bounding box center [32, 21] width 19 height 19
